Goal: Transaction & Acquisition: Subscribe to service/newsletter

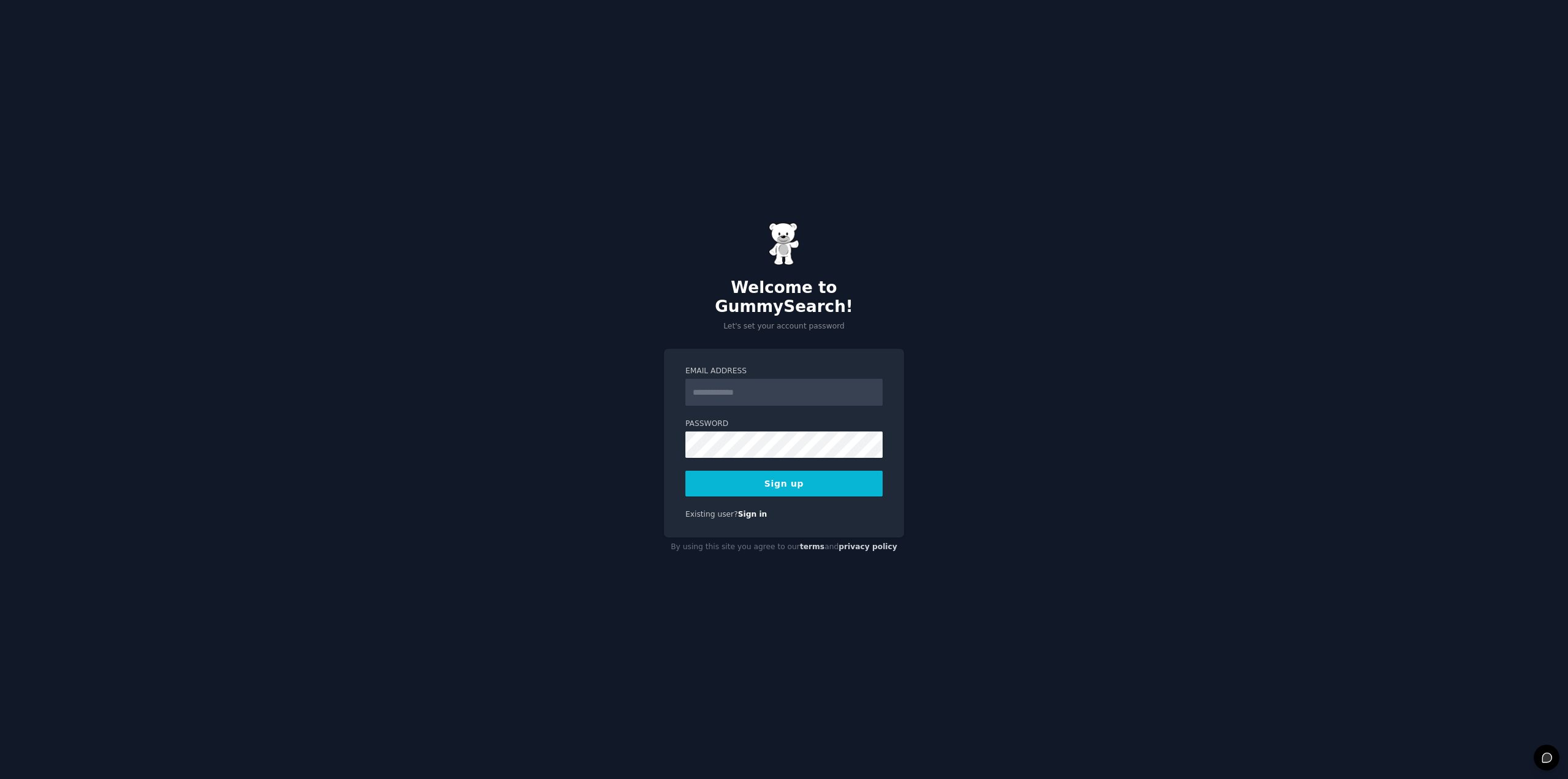
click at [802, 383] on input "Email Address" at bounding box center [784, 392] width 197 height 27
type input "**********"
click at [693, 471] on button "Sign up" at bounding box center [784, 484] width 197 height 26
click at [769, 476] on div "Sign up" at bounding box center [784, 484] width 197 height 26
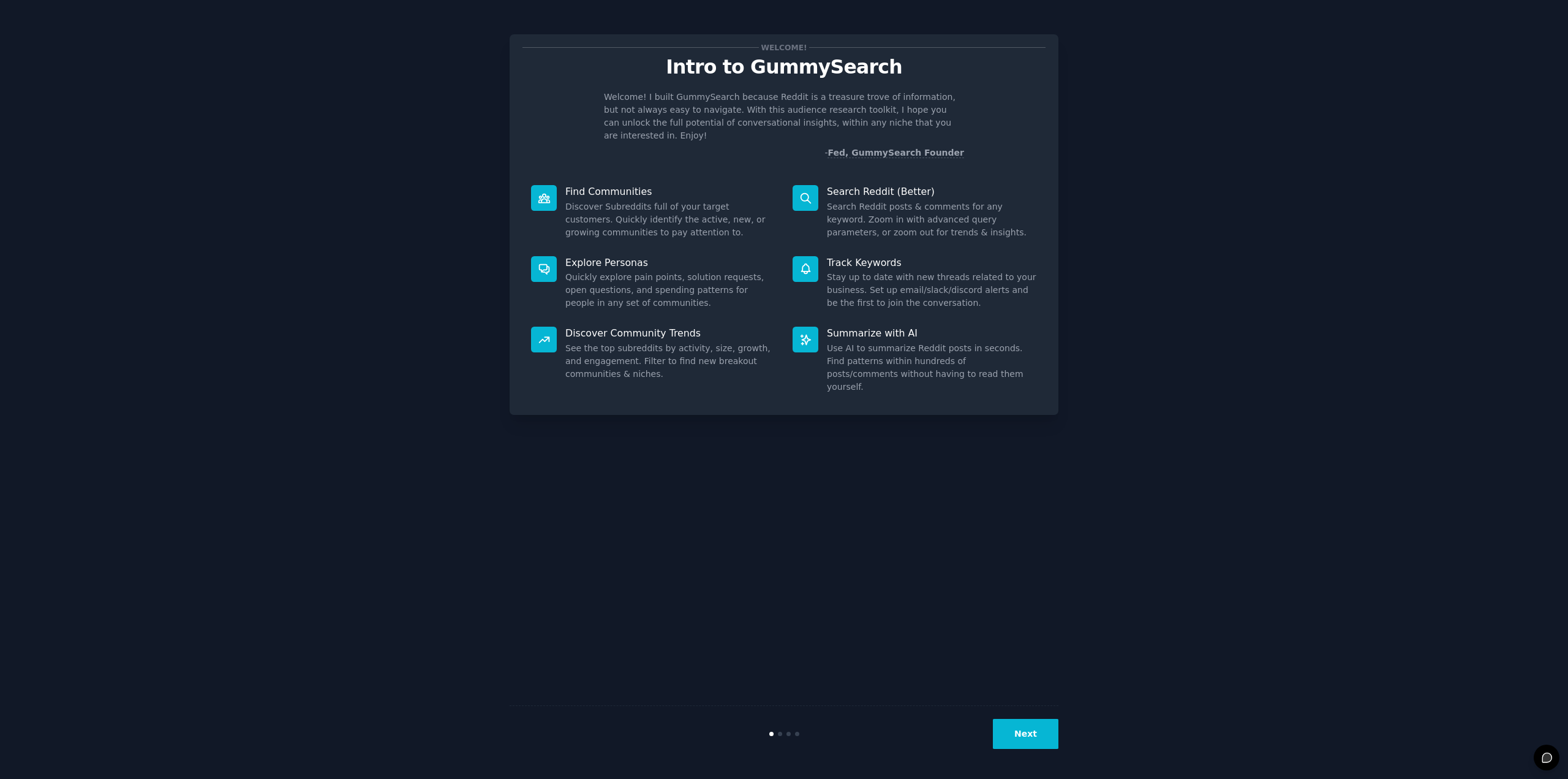
click at [1022, 750] on div "Next" at bounding box center [784, 733] width 549 height 56
click at [1027, 739] on button "Next" at bounding box center [1026, 734] width 66 height 30
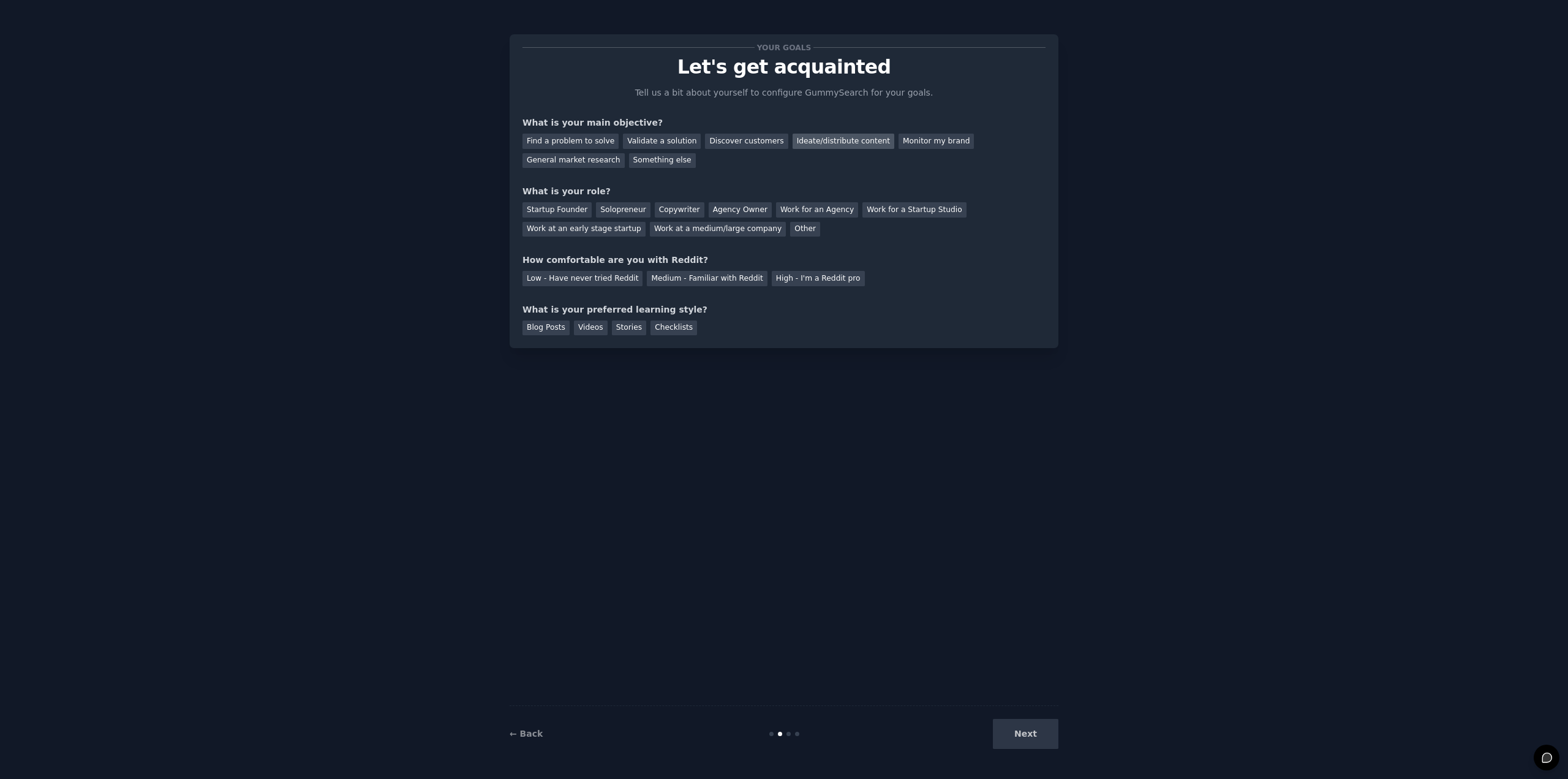
click at [829, 143] on div "Ideate/distribute content" at bounding box center [844, 141] width 101 height 15
click at [625, 153] on div "General market research" at bounding box center [573, 161] width 102 height 15
click at [826, 143] on div "Ideate/distribute content" at bounding box center [844, 141] width 101 height 15
drag, startPoint x: 640, startPoint y: 183, endPoint x: 647, endPoint y: 165, distance: 19.3
click at [647, 165] on div "Find a problem to solve Validate a solution Discover customers Ideate/distribut…" at bounding box center [784, 148] width 523 height 38
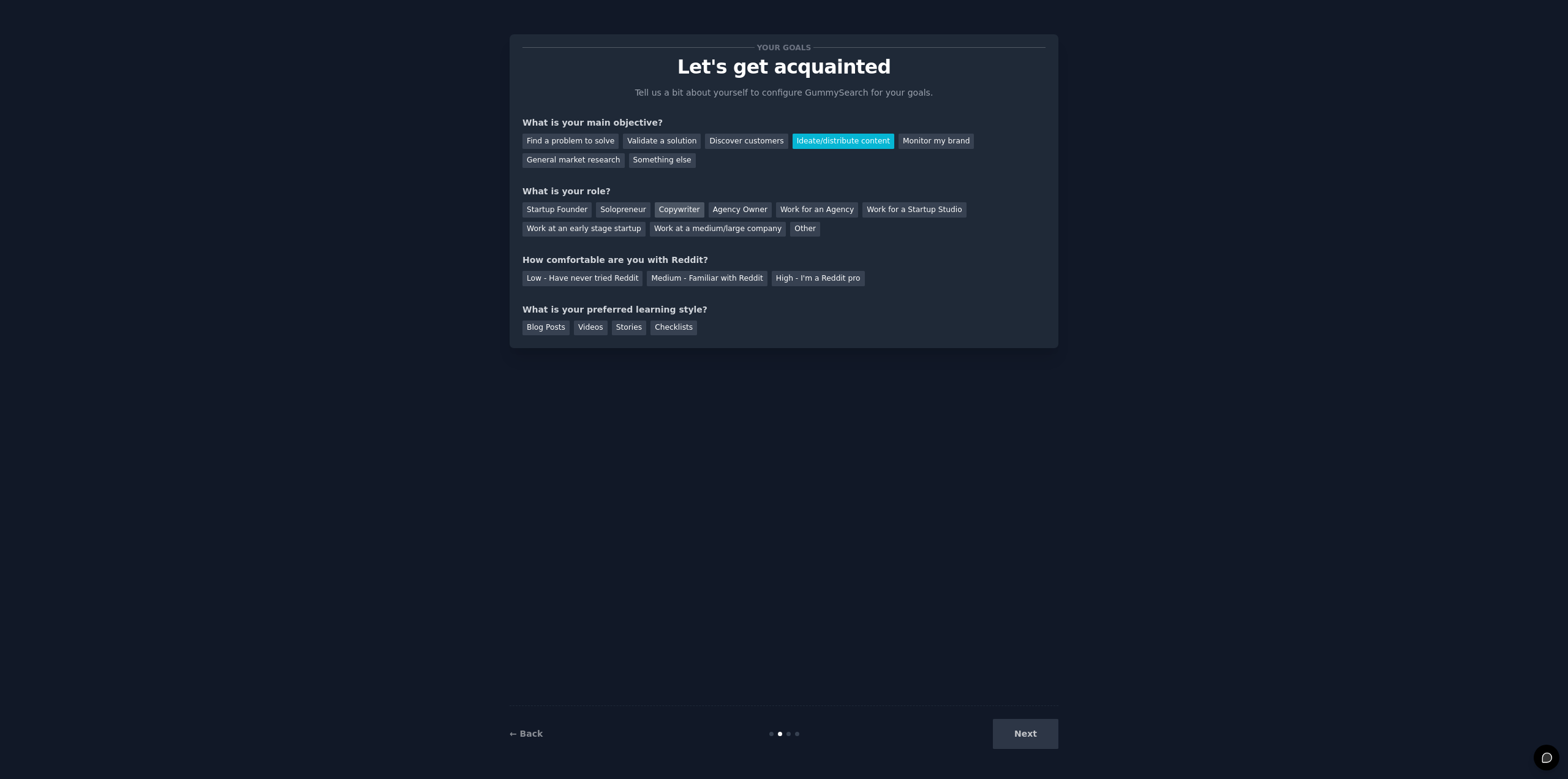
click at [664, 210] on div "Copywriter" at bounding box center [680, 210] width 49 height 15
click at [798, 202] on div "Work for an Agency" at bounding box center [817, 210] width 82 height 15
click at [666, 208] on div "Copywriter" at bounding box center [680, 210] width 49 height 15
click at [580, 280] on div "Low - Have never tried Reddit" at bounding box center [583, 278] width 120 height 15
click at [612, 330] on div "Stories" at bounding box center [628, 328] width 34 height 15
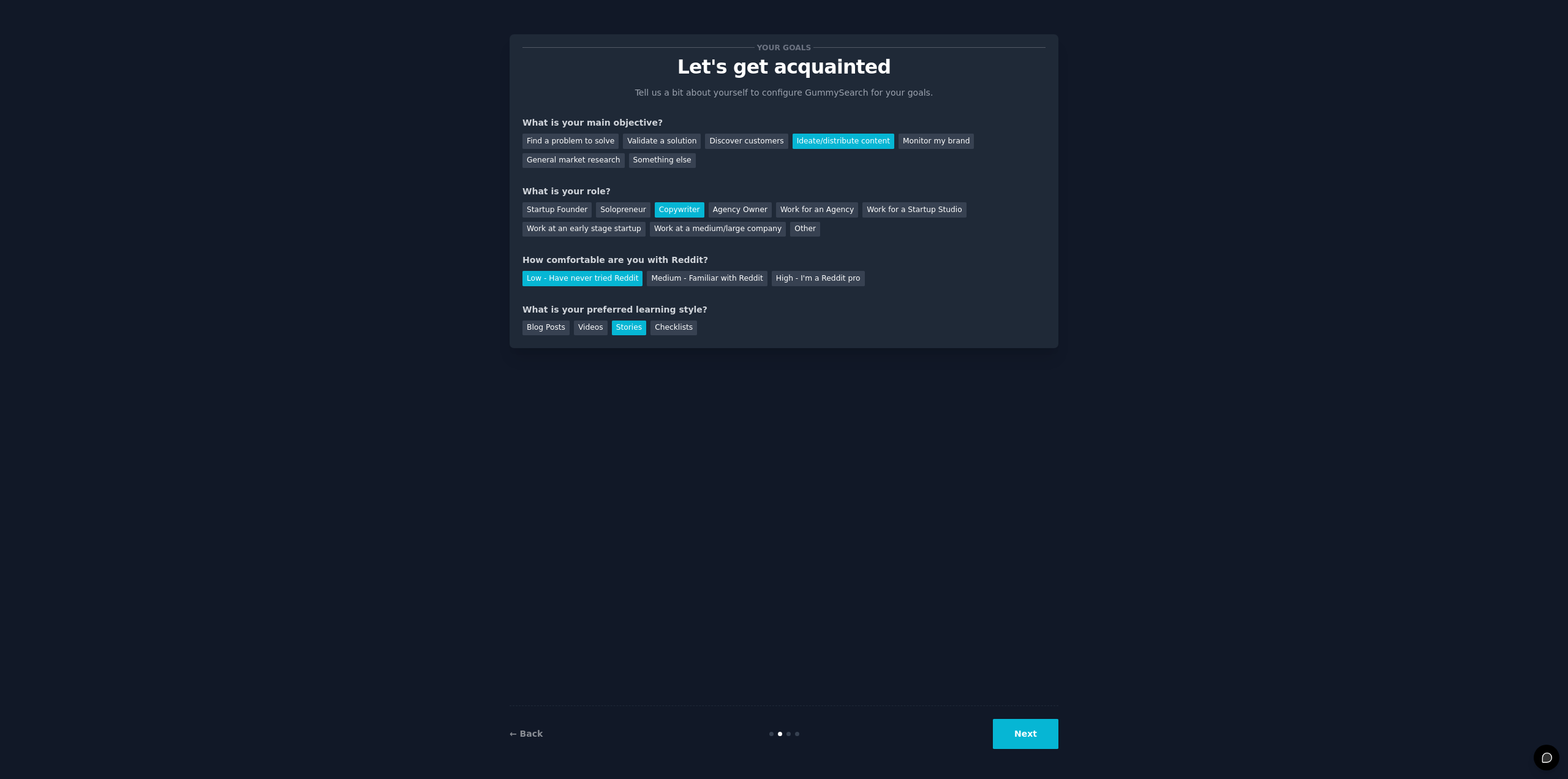
click at [1029, 734] on button "Next" at bounding box center [1026, 734] width 66 height 30
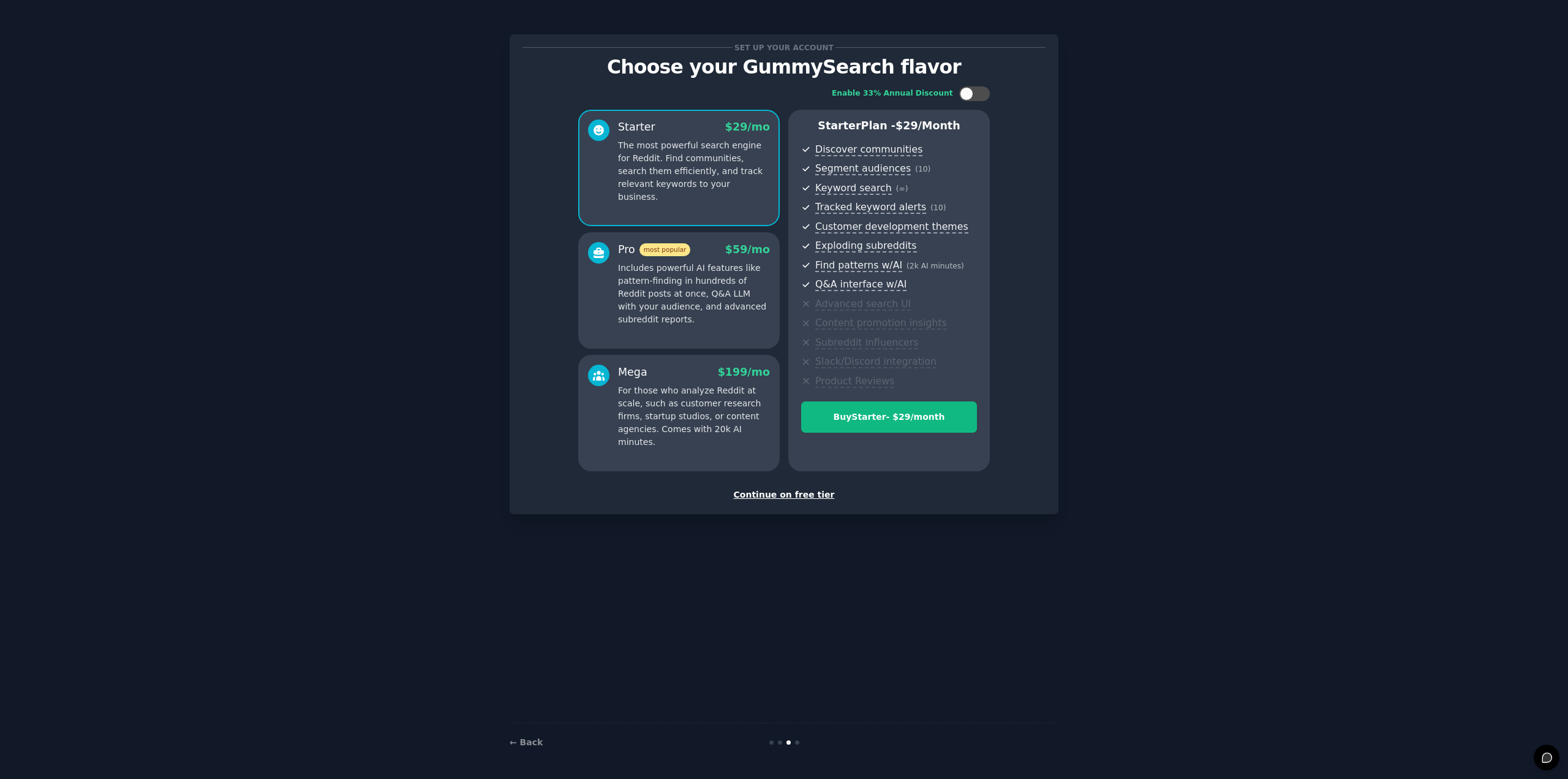
click at [794, 494] on div "Continue on free tier" at bounding box center [784, 494] width 523 height 13
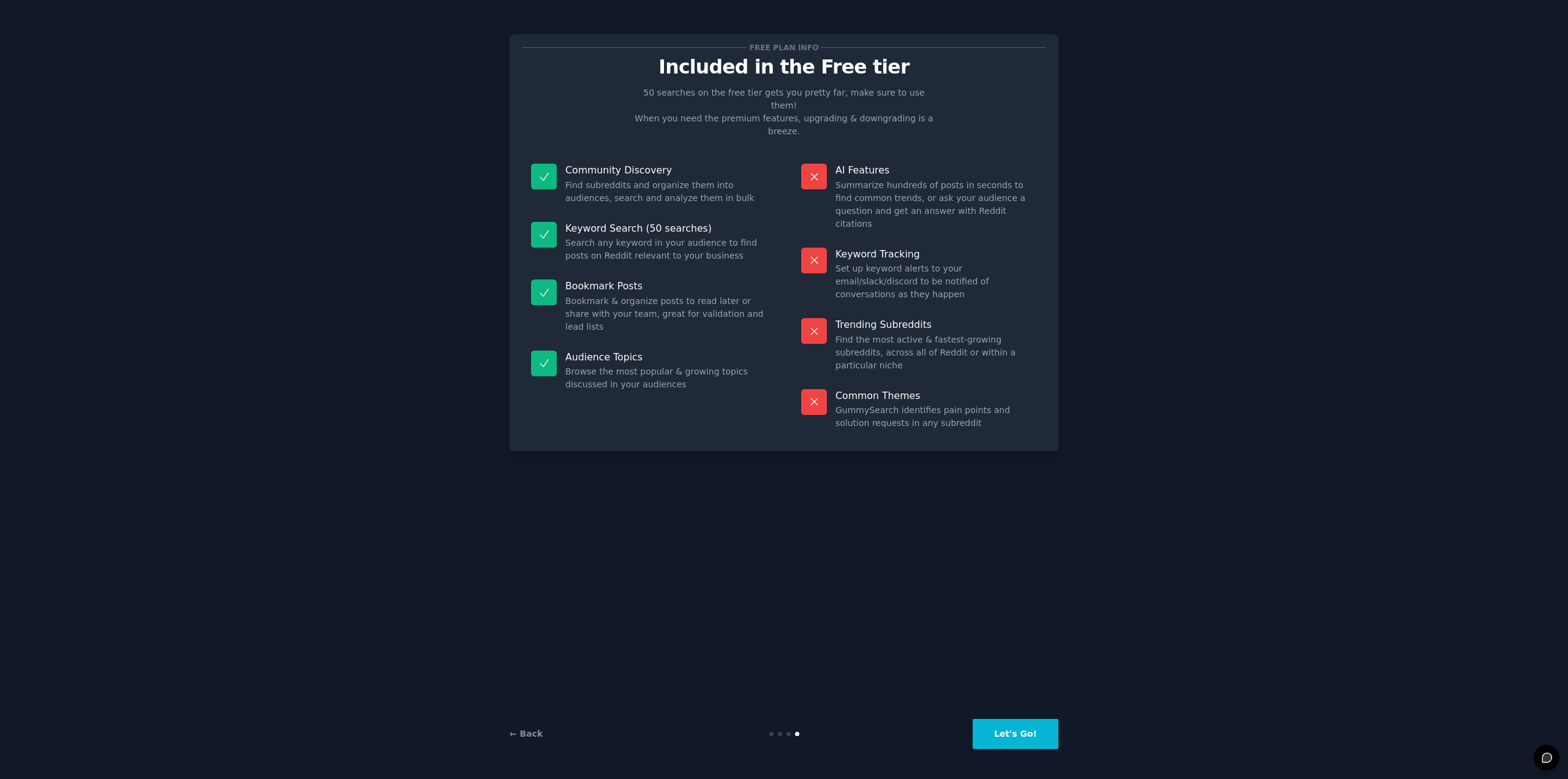
click at [1012, 730] on button "Let's Go!" at bounding box center [1016, 734] width 86 height 30
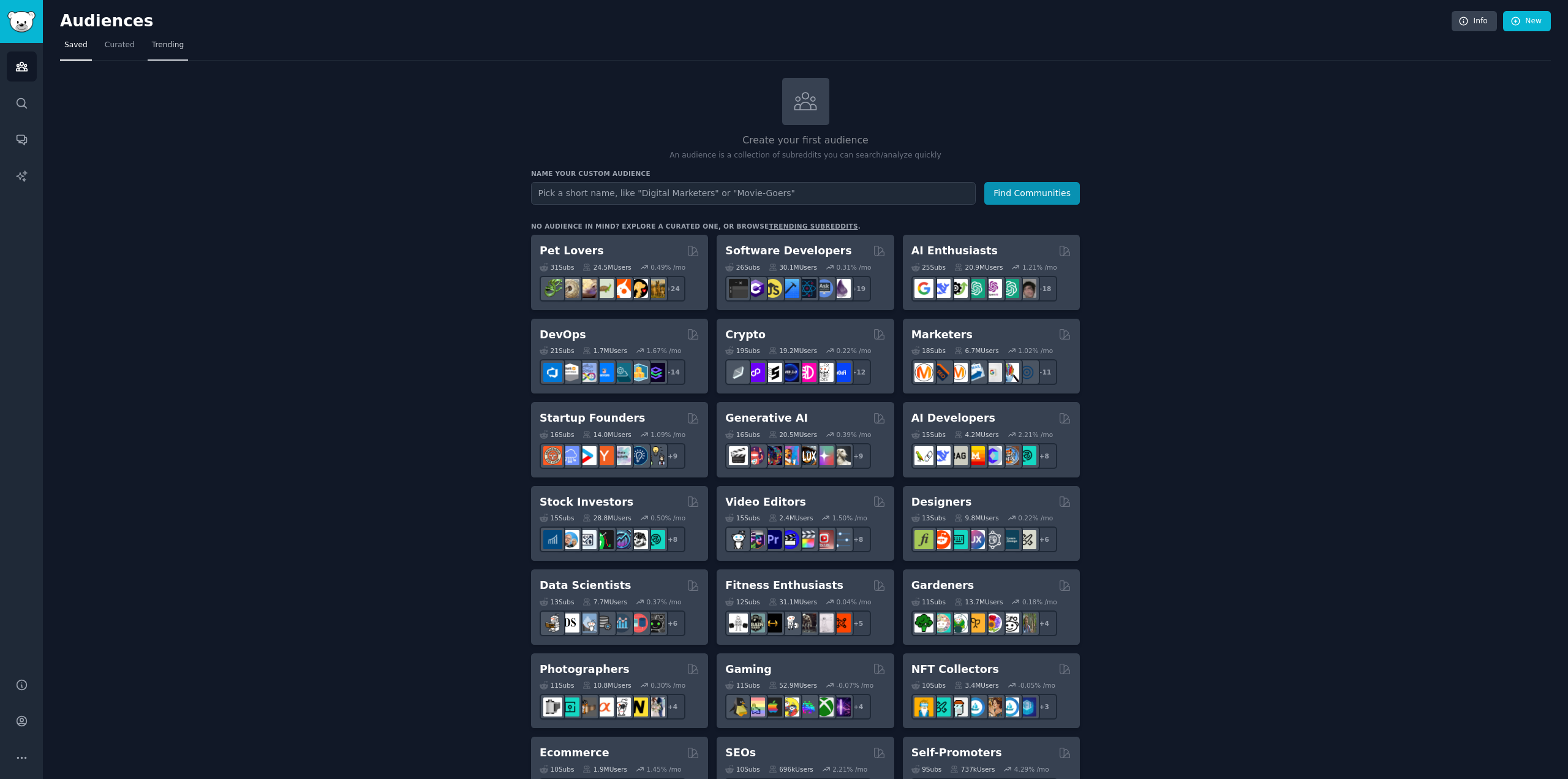
click at [161, 37] on link "Trending" at bounding box center [168, 48] width 40 height 25
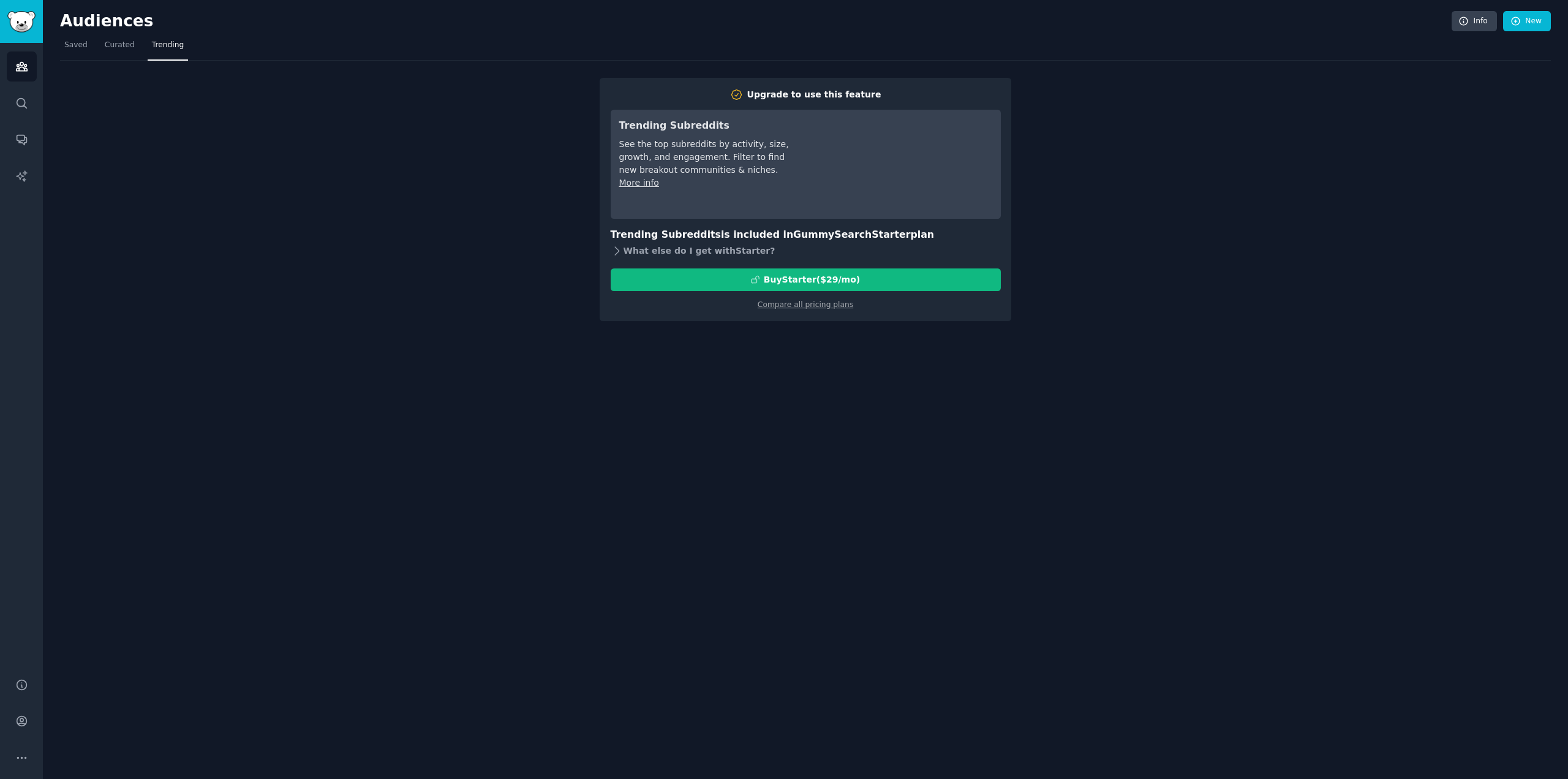
click at [616, 247] on icon at bounding box center [617, 251] width 4 height 8
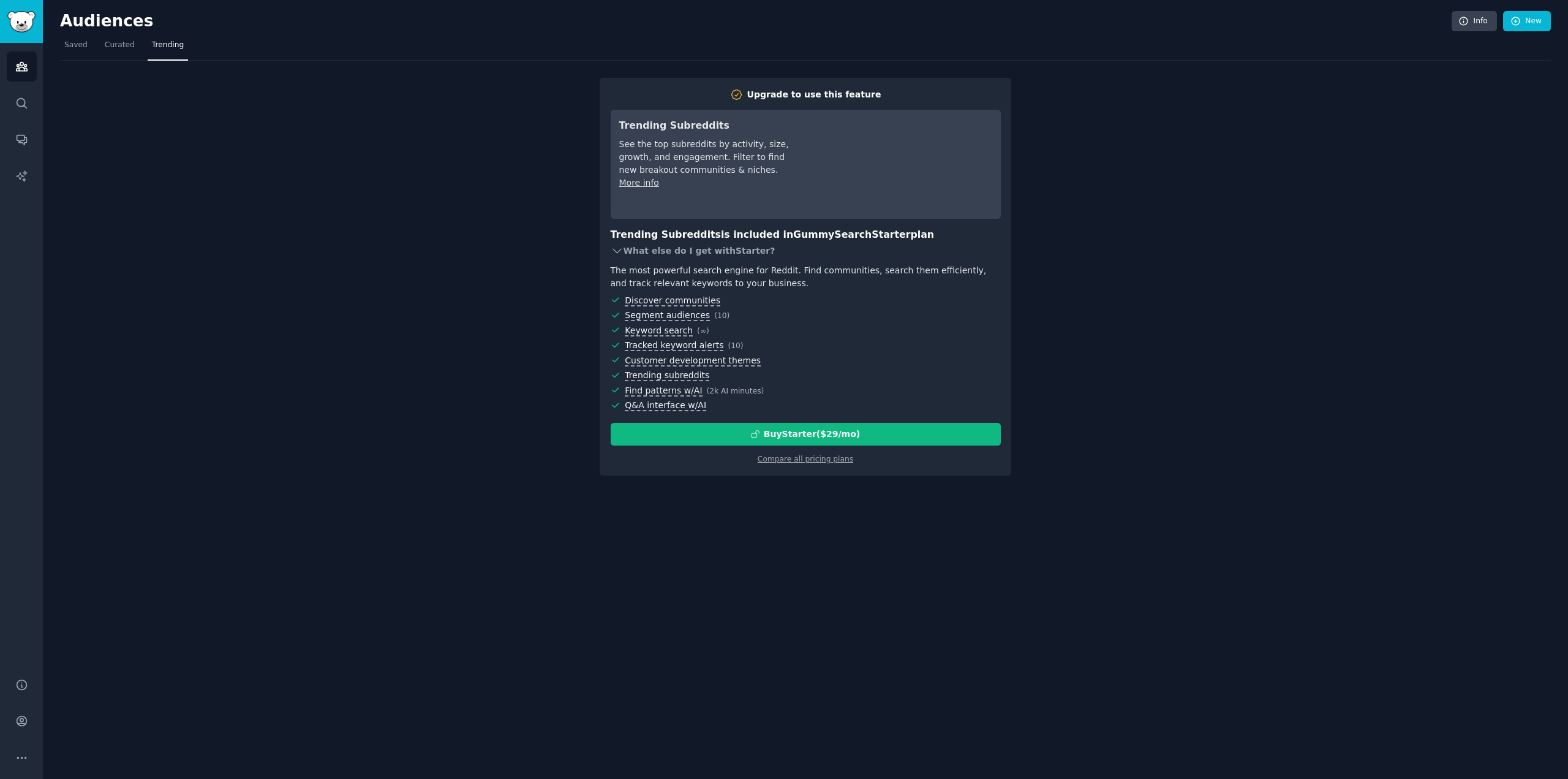
click at [616, 247] on icon at bounding box center [617, 251] width 13 height 13
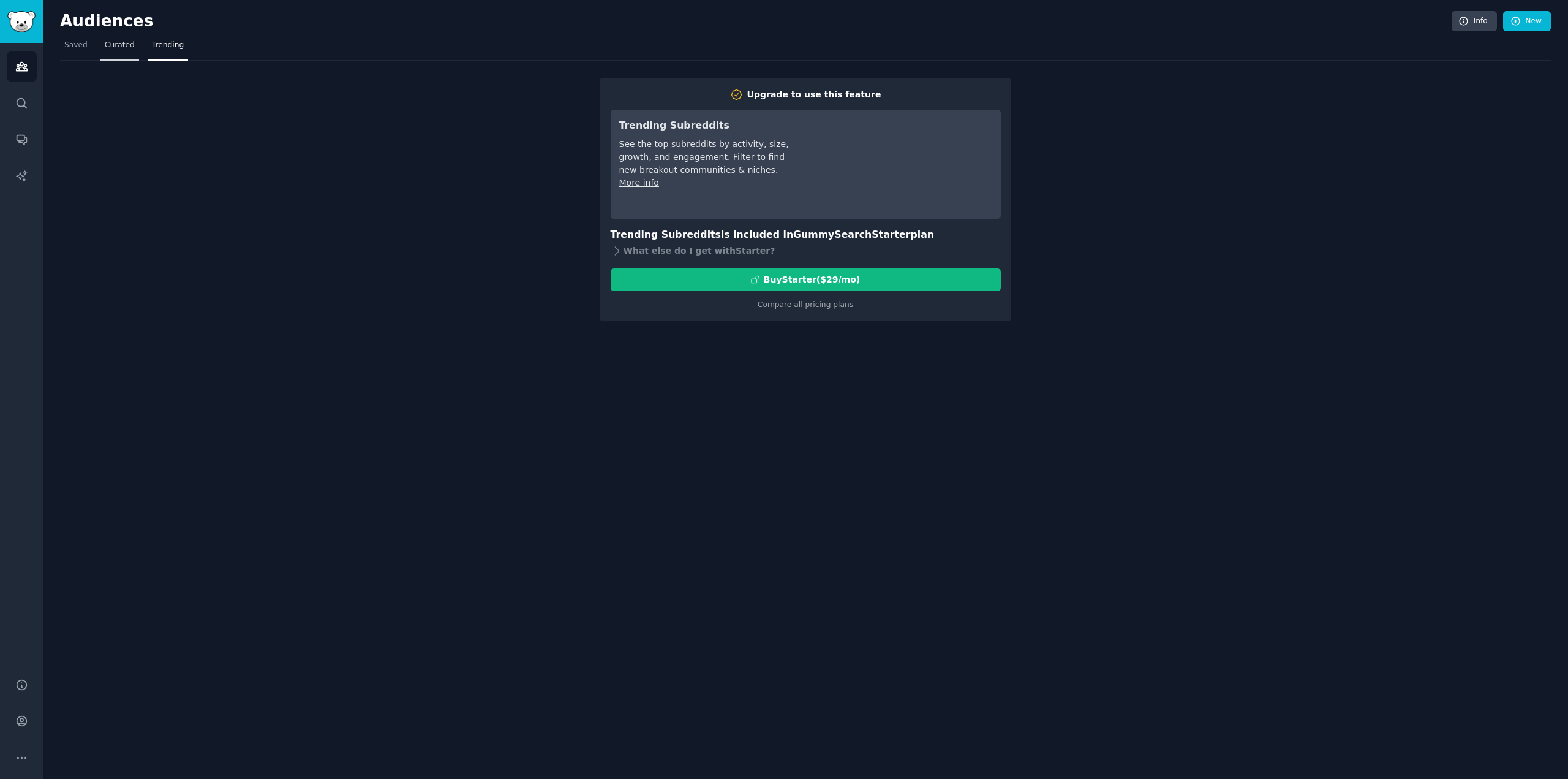
click at [105, 44] on span "Curated" at bounding box center [119, 45] width 30 height 11
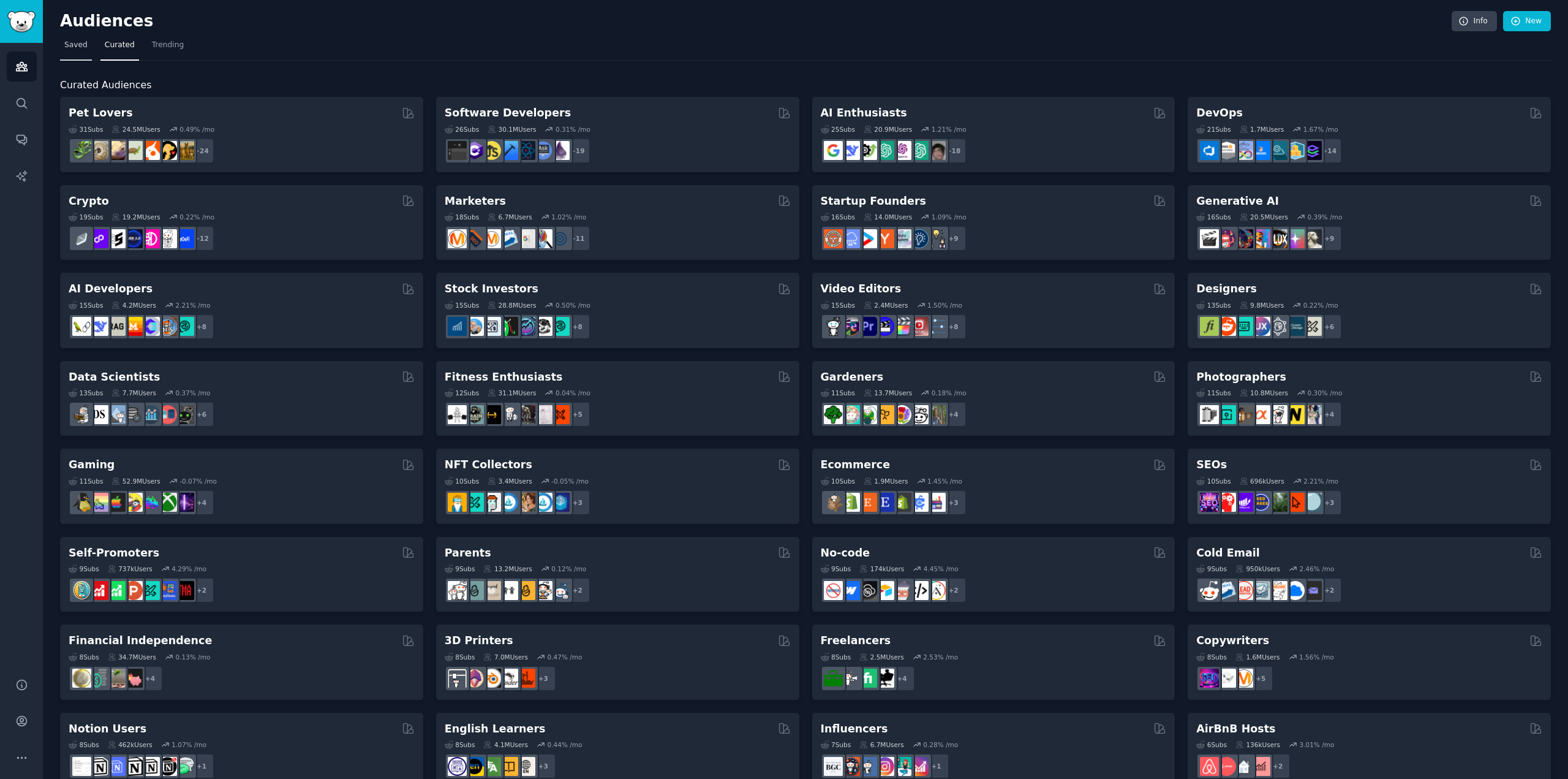
click at [79, 45] on span "Saved" at bounding box center [76, 45] width 24 height 11
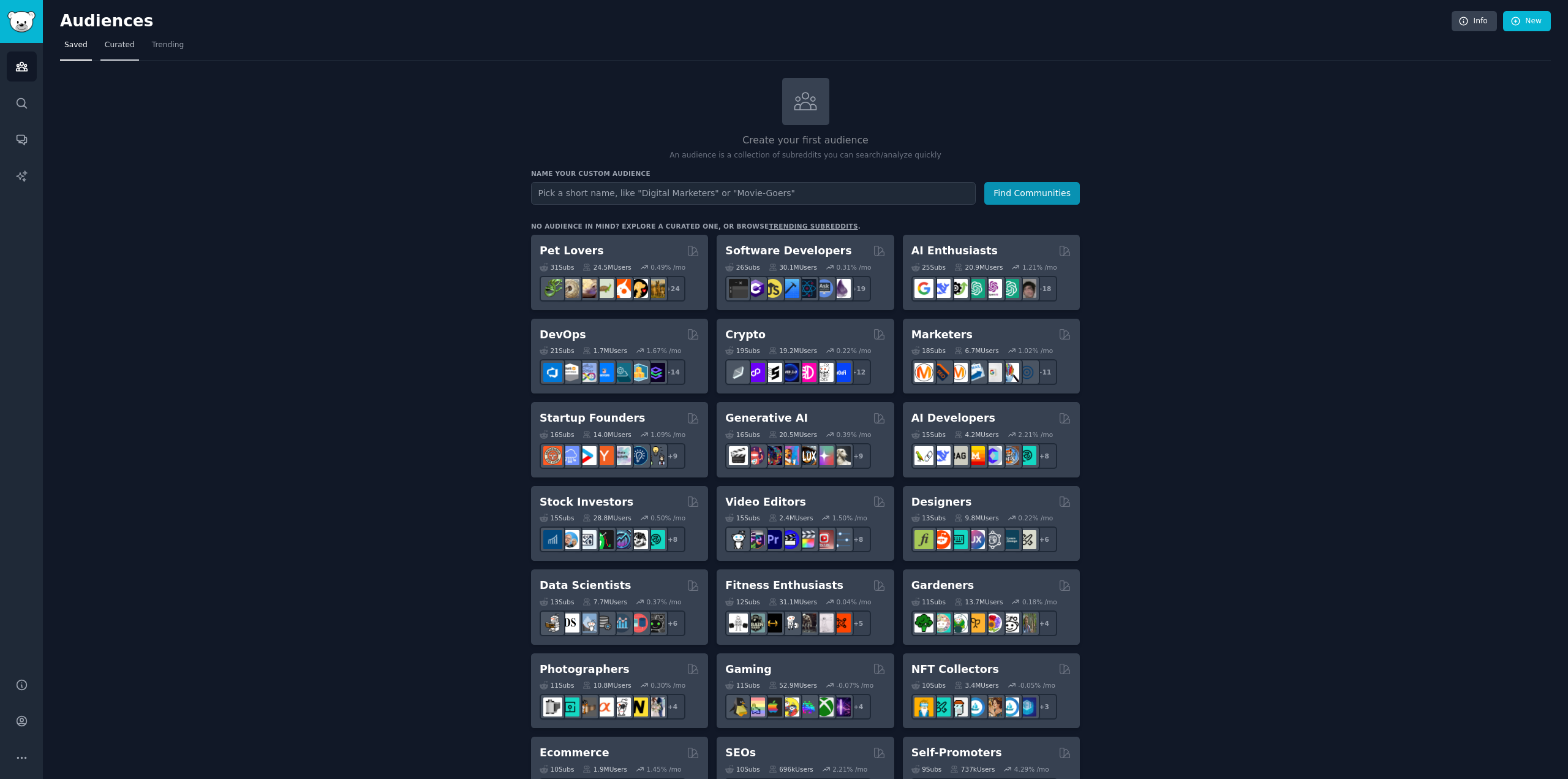
click at [109, 45] on span "Curated" at bounding box center [119, 45] width 30 height 11
